Goal: Find specific page/section: Find specific page/section

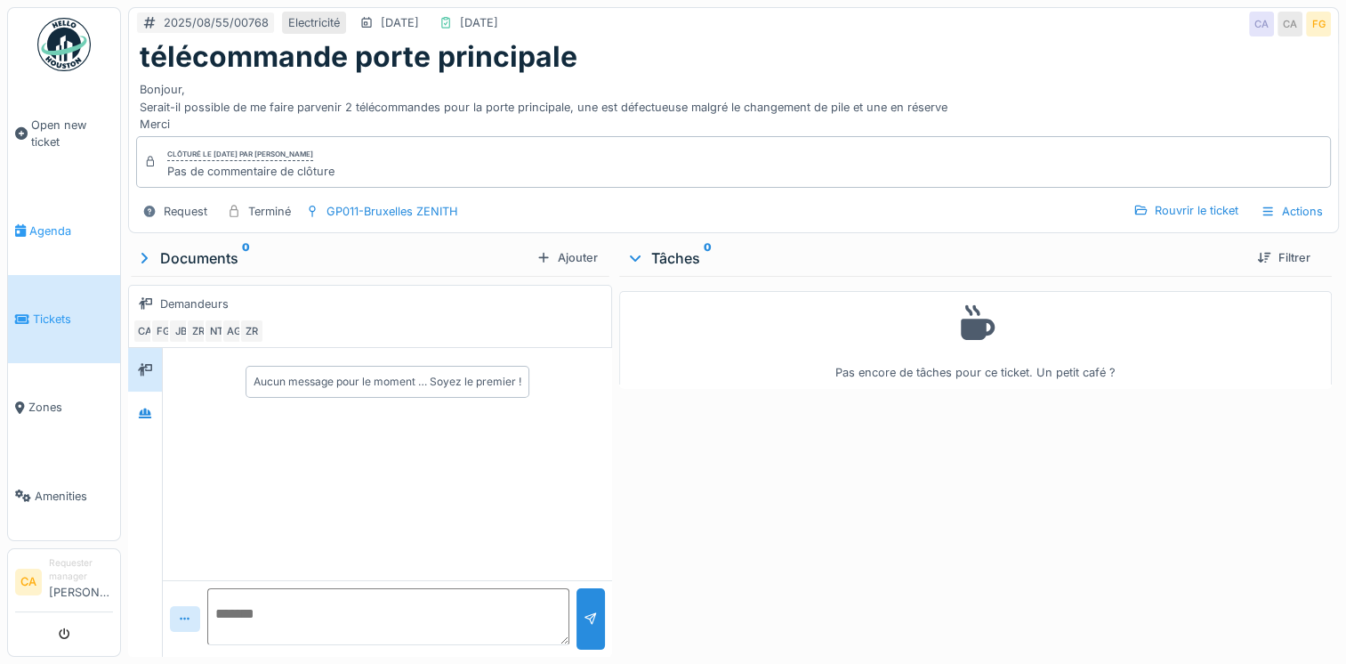
click at [63, 226] on span "Agenda" at bounding box center [71, 230] width 84 height 17
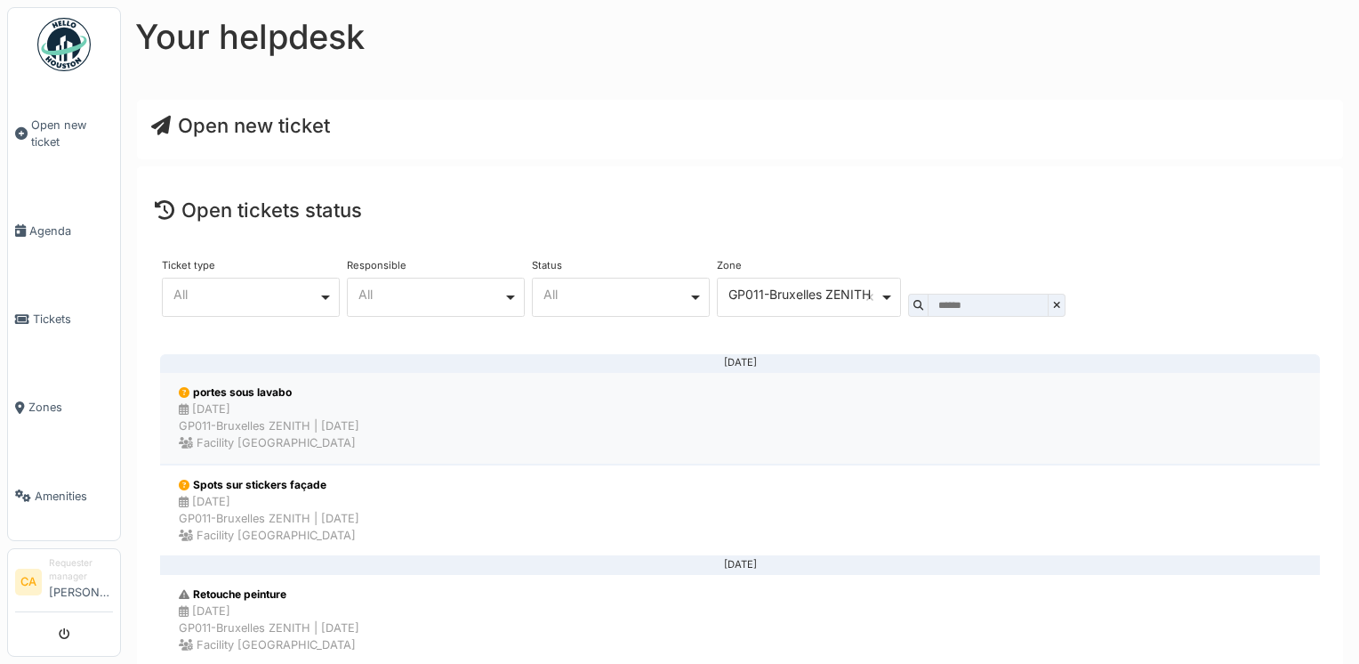
click at [588, 386] on li "portes sous lavabo 27/08/2025 GP011-Bruxelles ZENITH | 3 day(s) ago Facility Go…" at bounding box center [740, 418] width 1160 height 93
